Goal: Check status: Check status

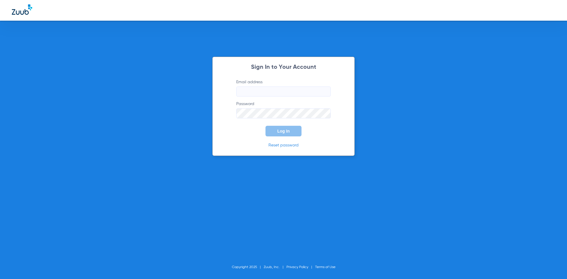
click at [270, 91] on input "Email address" at bounding box center [283, 91] width 94 height 10
type input "i"
type input "[EMAIL_ADDRESS][DOMAIN_NAME]"
click at [265, 126] on button "Log In" at bounding box center [283, 131] width 36 height 11
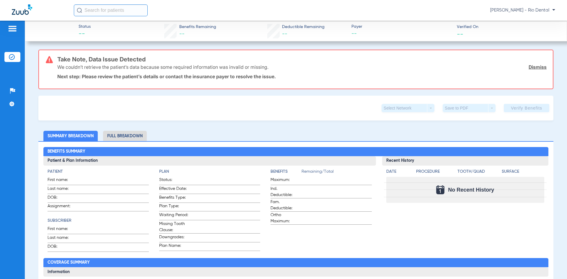
click at [134, 9] on input "text" at bounding box center [111, 10] width 74 height 12
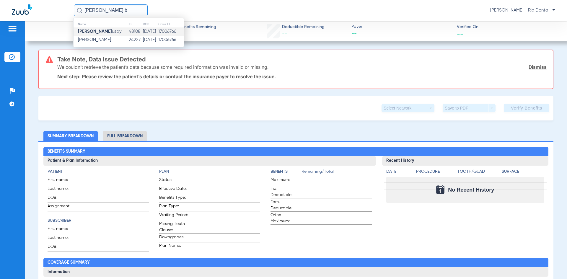
type input "[PERSON_NAME] b"
click at [129, 32] on td "48108" at bounding box center [135, 31] width 14 height 8
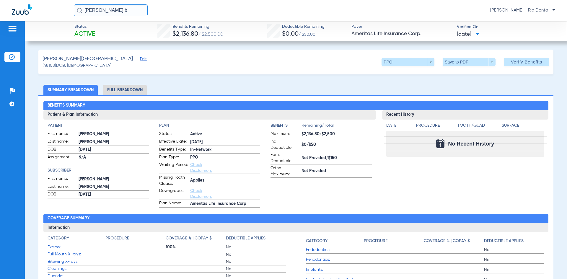
click at [479, 33] on span "[DATE]" at bounding box center [468, 34] width 23 height 7
click at [479, 33] on div at bounding box center [283, 139] width 567 height 279
click at [523, 61] on span "Verify Benefits" at bounding box center [526, 62] width 31 height 5
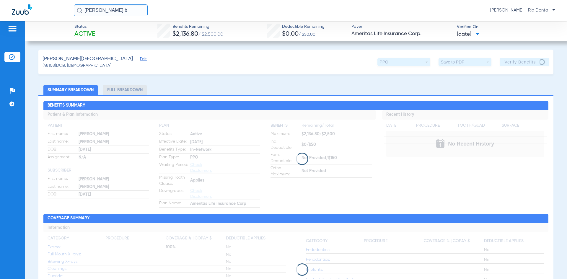
drag, startPoint x: 252, startPoint y: 85, endPoint x: 252, endPoint y: 81, distance: 4.1
drag, startPoint x: 252, startPoint y: 81, endPoint x: 252, endPoint y: 76, distance: 5.3
drag, startPoint x: 252, startPoint y: 76, endPoint x: 426, endPoint y: 84, distance: 174.0
